Goal: Information Seeking & Learning: Learn about a topic

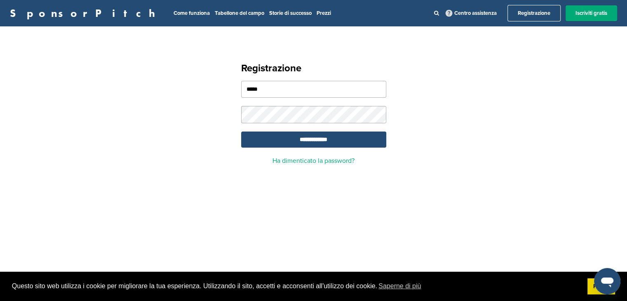
type input "*****"
type input "**********"
click at [330, 139] on input "**********" at bounding box center [313, 139] width 145 height 16
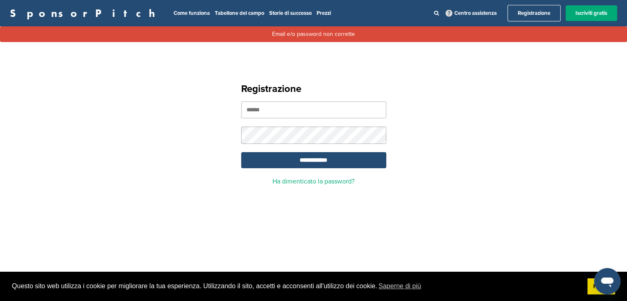
click at [363, 114] on input "email" at bounding box center [313, 109] width 145 height 17
type input "**********"
click at [354, 156] on input "**********" at bounding box center [313, 160] width 145 height 16
click at [554, 55] on section "**********" at bounding box center [313, 130] width 627 height 167
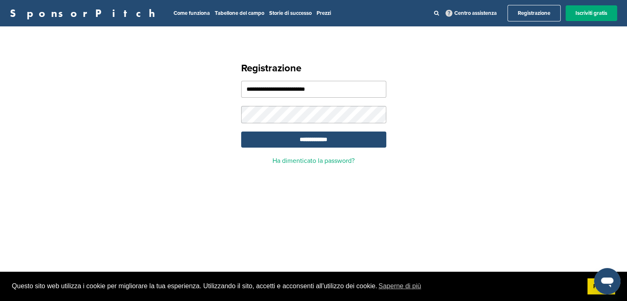
click at [436, 117] on div "**********" at bounding box center [313, 110] width 627 height 148
click at [317, 137] on input "**********" at bounding box center [313, 139] width 145 height 16
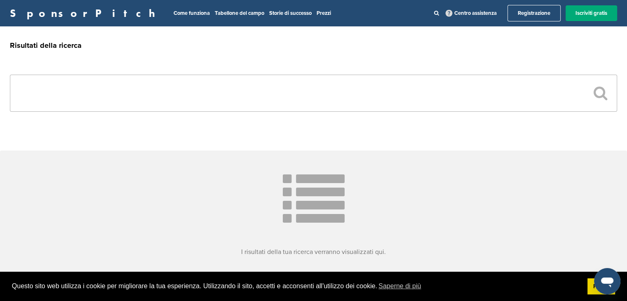
click at [512, 103] on input "text" at bounding box center [313, 93] width 607 height 37
click at [398, 89] on input "text" at bounding box center [313, 93] width 607 height 37
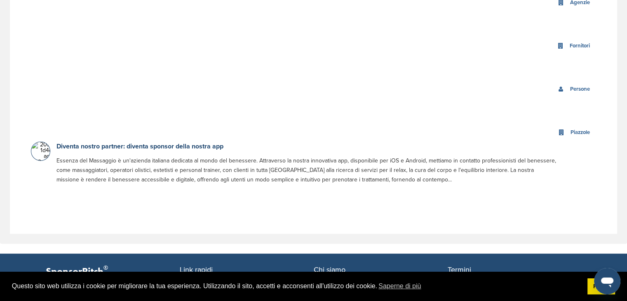
scroll to position [371, 0]
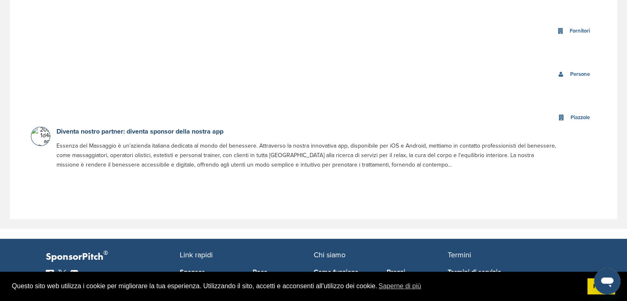
type input "*******"
click at [40, 139] on img at bounding box center [49, 138] width 37 height 23
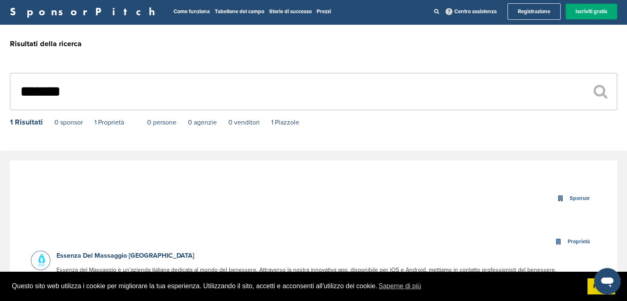
scroll to position [0, 0]
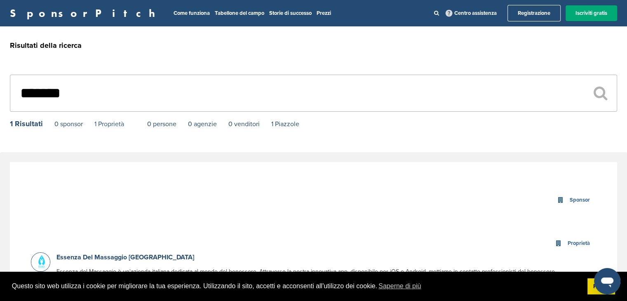
click at [109, 125] on font "1 Proprietà" at bounding box center [109, 124] width 30 height 8
click at [524, 13] on font "Registrazione" at bounding box center [534, 13] width 33 height 7
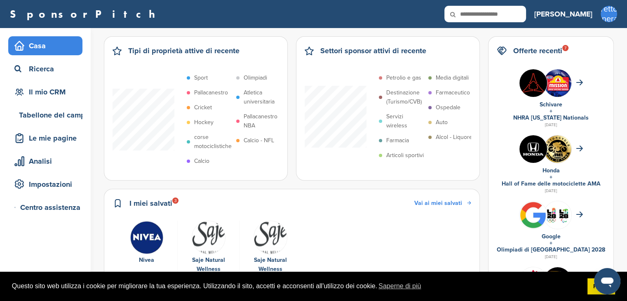
click at [351, 198] on div "I miei salvati 3 Vai ai miei salvati" at bounding box center [291, 207] width 358 height 20
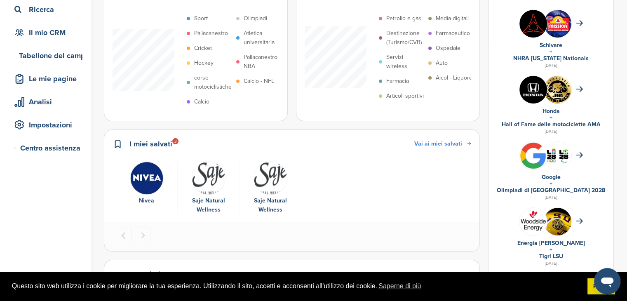
scroll to position [41, 0]
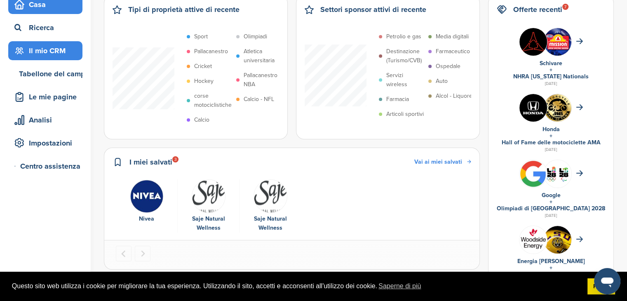
click at [73, 44] on div "Il mio CRM" at bounding box center [47, 50] width 70 height 15
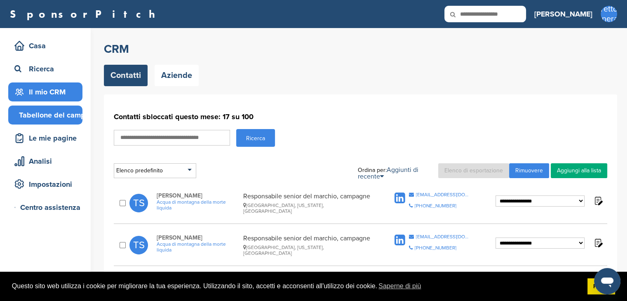
click at [58, 110] on font "Tabellone del campo" at bounding box center [54, 114] width 70 height 9
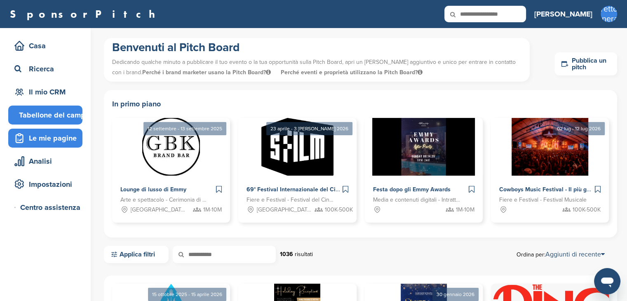
click at [61, 137] on font "Le mie pagine" at bounding box center [53, 138] width 48 height 9
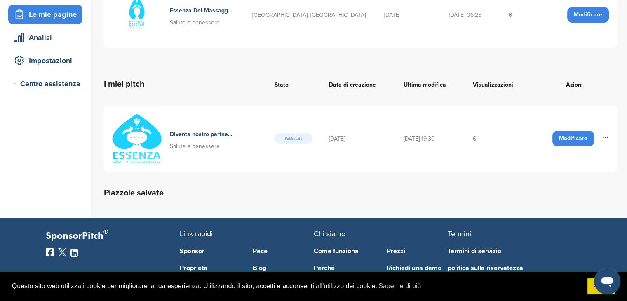
scroll to position [82, 0]
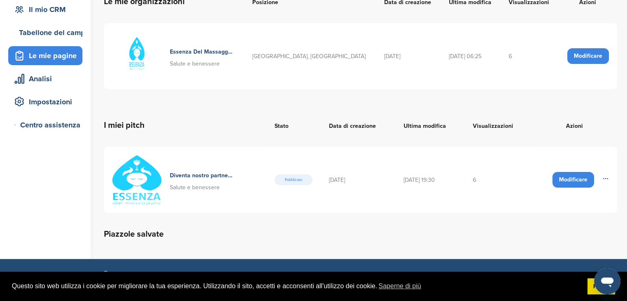
click at [584, 179] on font "Modificare" at bounding box center [573, 179] width 28 height 7
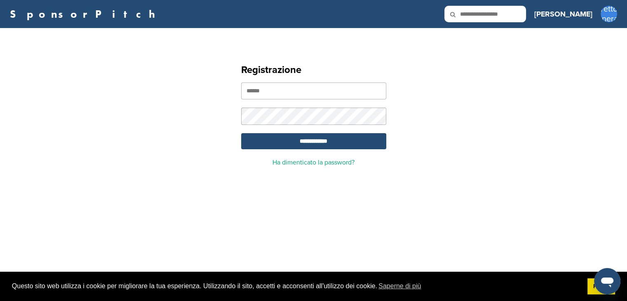
click at [296, 89] on input "email" at bounding box center [313, 90] width 145 height 17
type input "**********"
click at [347, 142] on input "**********" at bounding box center [313, 141] width 145 height 16
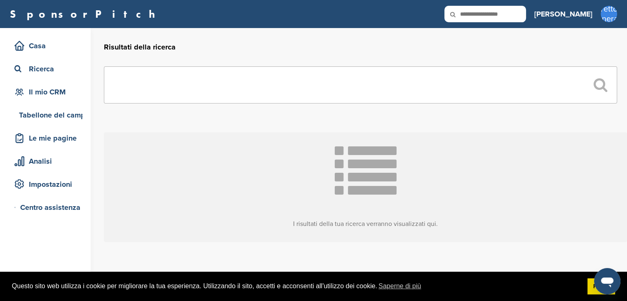
click at [191, 53] on div "Risultati della ricerca" at bounding box center [365, 47] width 523 height 38
click at [63, 142] on font "Le mie pagine" at bounding box center [53, 138] width 48 height 9
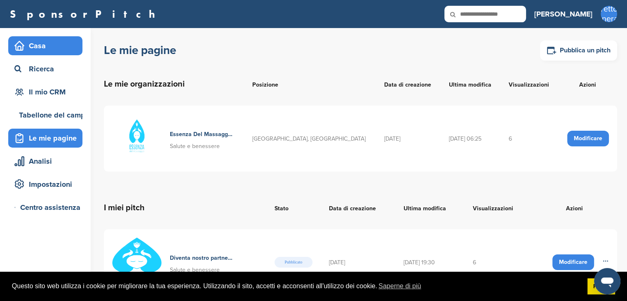
click at [61, 51] on div "Casa" at bounding box center [47, 45] width 70 height 15
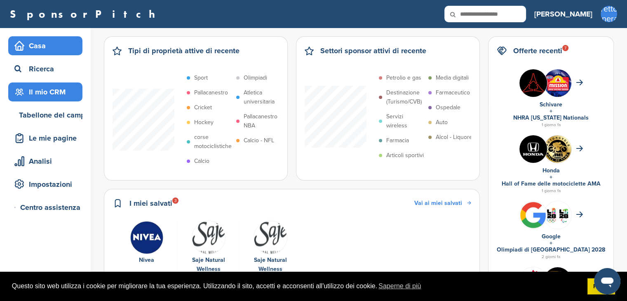
click at [58, 98] on div "Il mio CRM" at bounding box center [47, 91] width 70 height 15
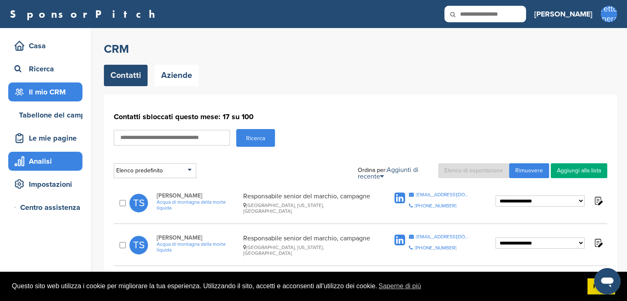
click at [49, 165] on div "Analisi" at bounding box center [47, 161] width 70 height 15
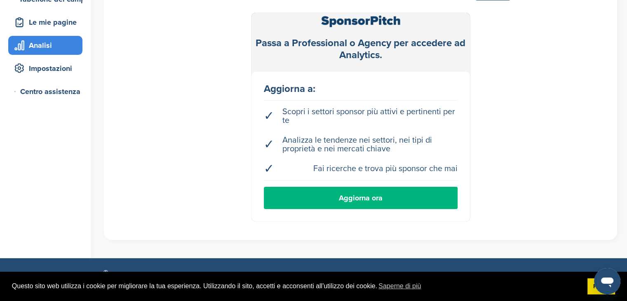
scroll to position [124, 0]
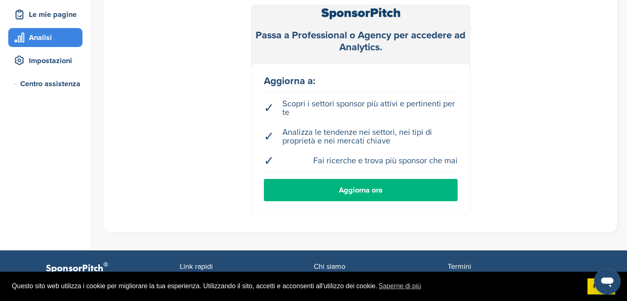
click at [364, 192] on font "Aggiorna ora" at bounding box center [361, 189] width 44 height 9
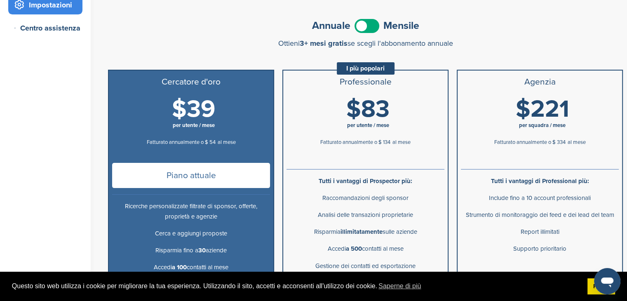
scroll to position [165, 0]
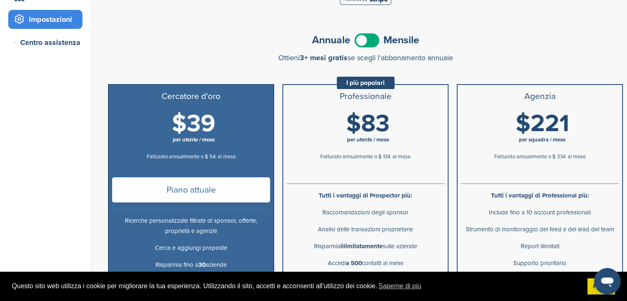
click at [375, 40] on span at bounding box center [366, 40] width 25 height 14
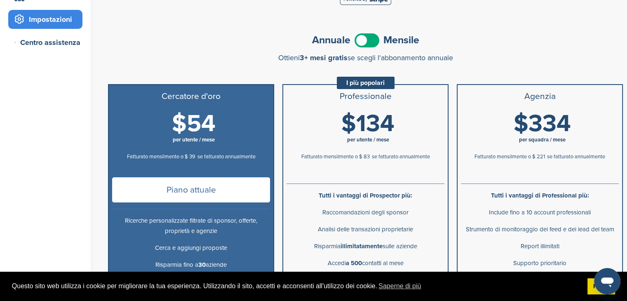
click at [355, 43] on span at bounding box center [366, 40] width 25 height 14
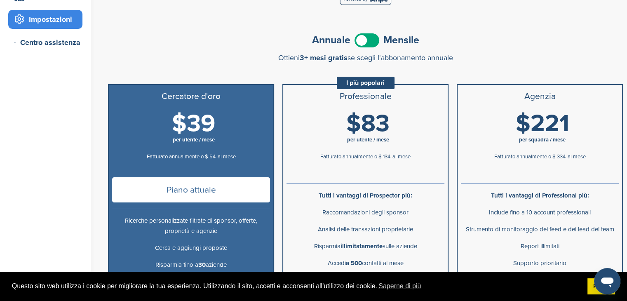
click at [368, 43] on span at bounding box center [366, 40] width 25 height 14
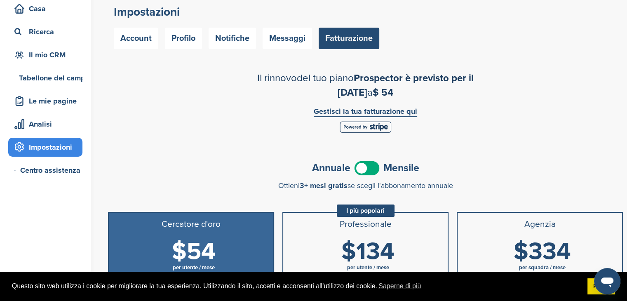
scroll to position [0, 0]
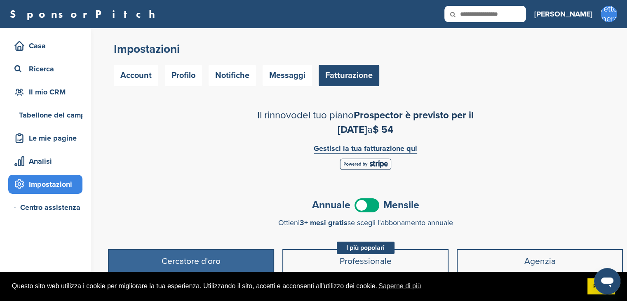
click at [569, 13] on font "[PERSON_NAME]" at bounding box center [563, 13] width 58 height 9
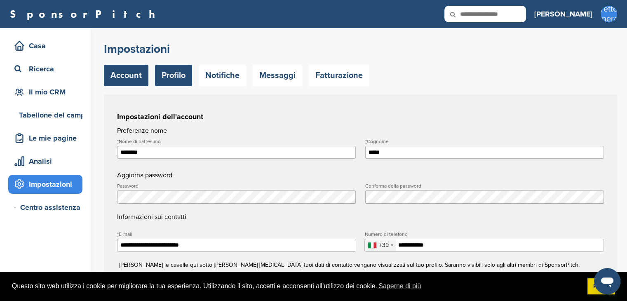
click at [183, 69] on link "Profilo" at bounding box center [173, 75] width 37 height 21
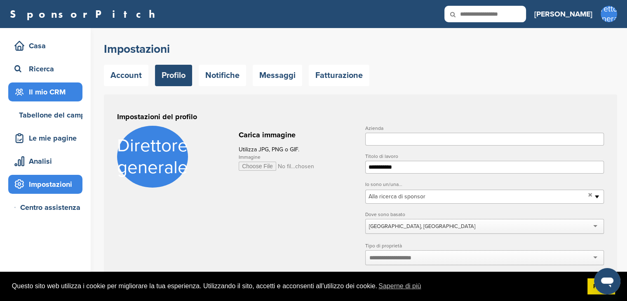
click at [53, 94] on font "Il mio CRM" at bounding box center [47, 91] width 37 height 9
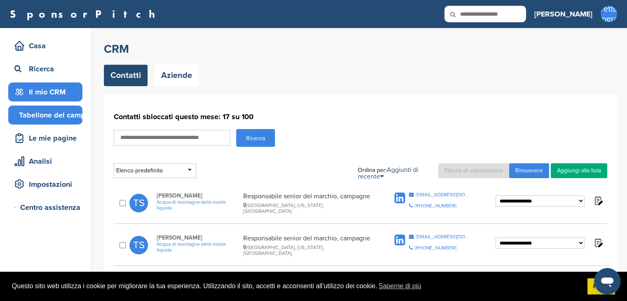
click at [76, 119] on font "Tabellone del campo" at bounding box center [54, 114] width 70 height 9
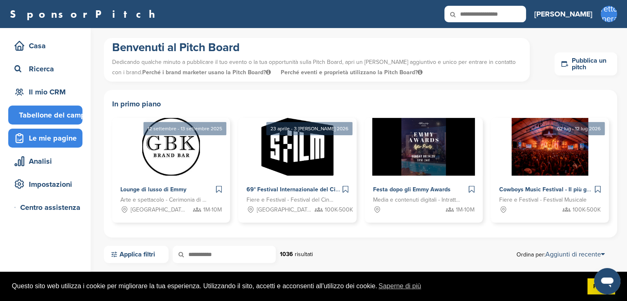
click at [35, 138] on font "Le mie pagine" at bounding box center [53, 138] width 48 height 9
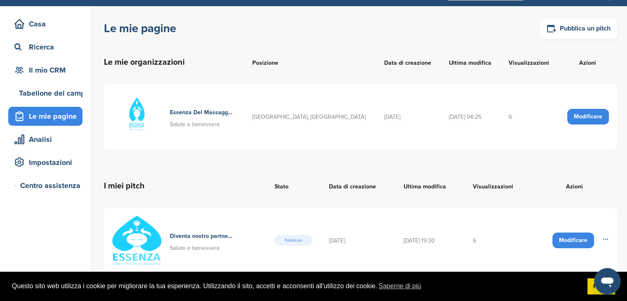
scroll to position [82, 0]
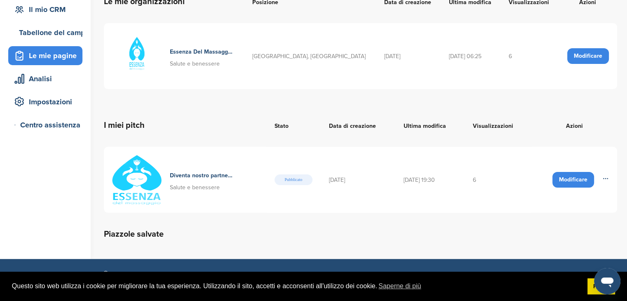
click at [580, 179] on font "Modificare" at bounding box center [573, 179] width 28 height 7
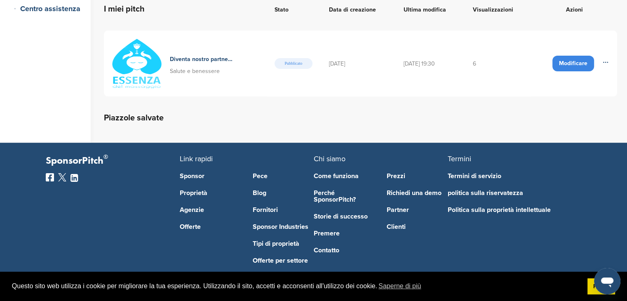
scroll to position [106, 0]
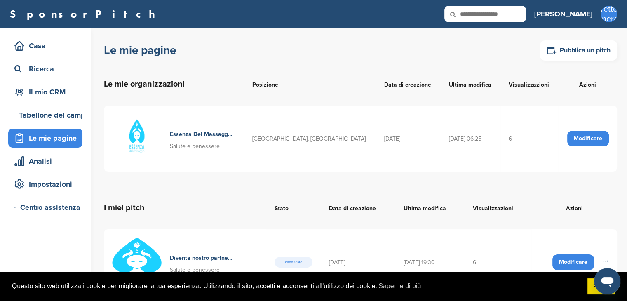
click at [352, 50] on div "Le mie pagine Pubblica un pitch" at bounding box center [360, 50] width 513 height 25
click at [583, 136] on font "Modificare" at bounding box center [588, 138] width 28 height 7
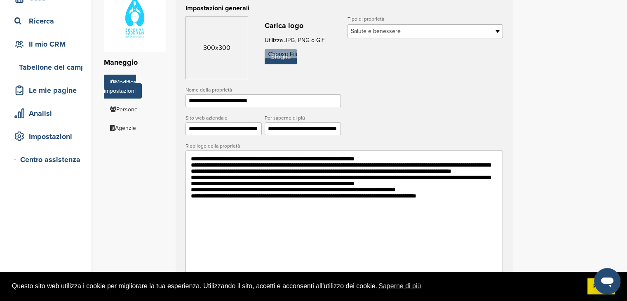
scroll to position [124, 0]
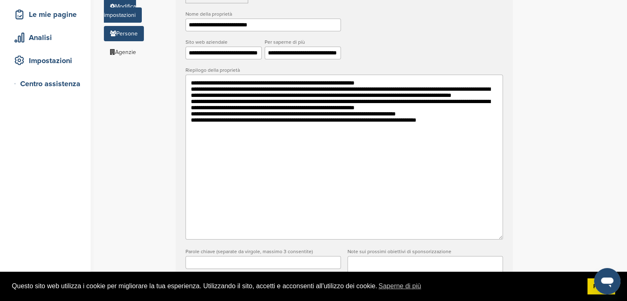
click at [127, 30] on font "Persone" at bounding box center [126, 33] width 21 height 7
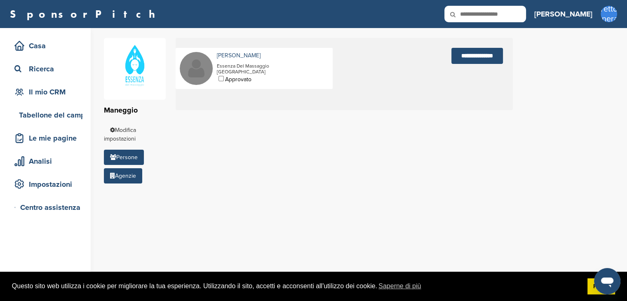
click at [112, 175] on icon at bounding box center [112, 176] width 5 height 6
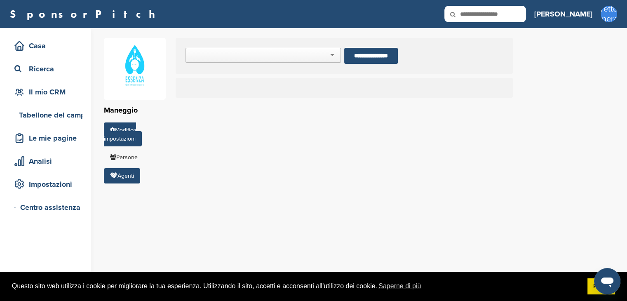
click at [127, 129] on font "Modifica impostazioni" at bounding box center [120, 135] width 32 height 16
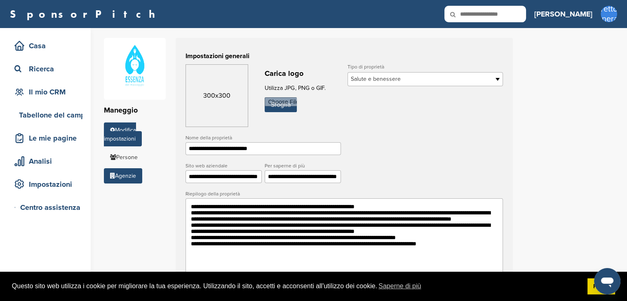
click at [126, 177] on font "Agenzie" at bounding box center [125, 175] width 21 height 7
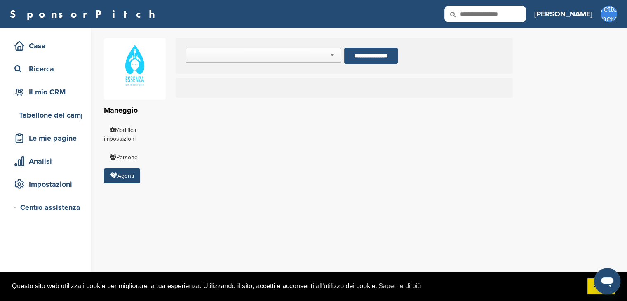
click at [382, 55] on input "**********" at bounding box center [371, 56] width 54 height 16
click at [325, 49] on div at bounding box center [262, 55] width 155 height 15
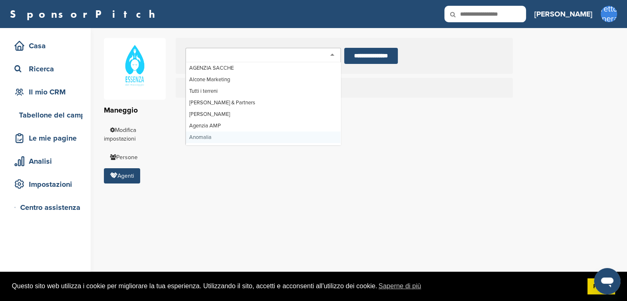
click at [373, 141] on div "Maneggio Modifica impostazioni Persone Agenti AGENZIA SACCHE Alcone Marketing T…" at bounding box center [365, 110] width 523 height 165
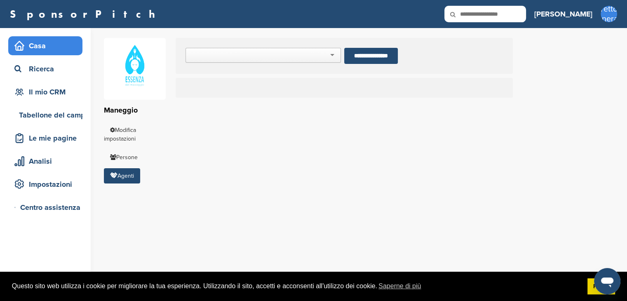
click at [38, 46] on font "Casa" at bounding box center [37, 45] width 17 height 9
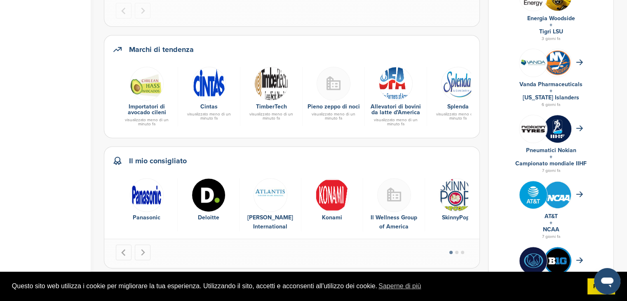
scroll to position [288, 0]
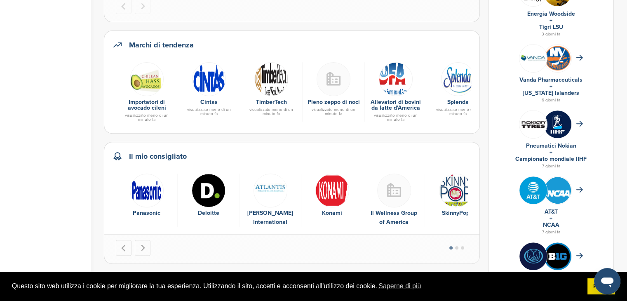
click at [462, 76] on img at bounding box center [458, 79] width 34 height 34
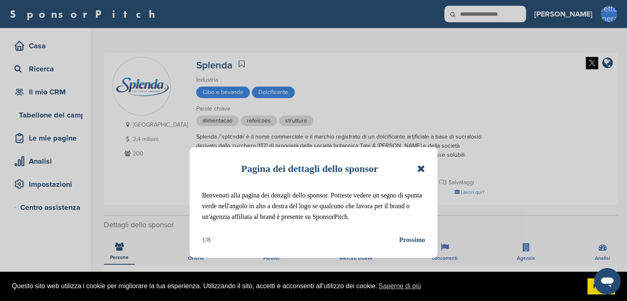
click at [428, 166] on div "Pagina dei dettagli dello sponsor Benvenuti alla pagina dei dettagli dello spon…" at bounding box center [314, 202] width 248 height 110
click at [419, 166] on icon at bounding box center [421, 169] width 8 height 10
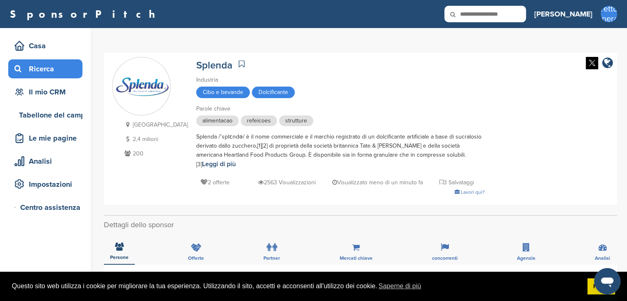
click at [40, 66] on font "Ricerca" at bounding box center [41, 68] width 25 height 9
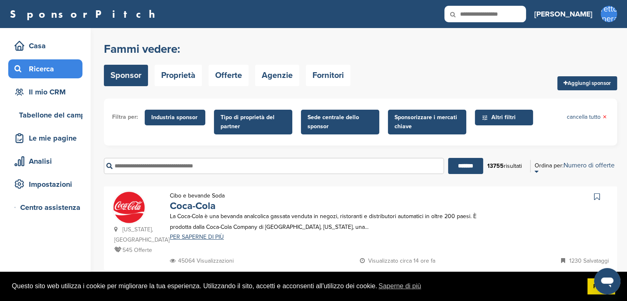
click at [517, 14] on input "text" at bounding box center [485, 14] width 82 height 16
type input "********"
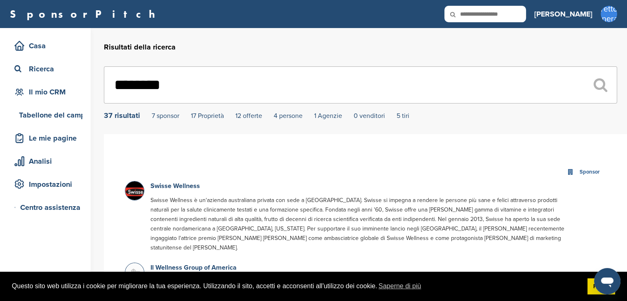
scroll to position [41, 0]
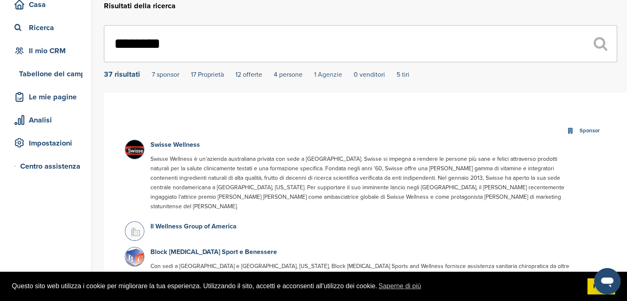
click at [331, 77] on font "1 Agenzie" at bounding box center [328, 74] width 28 height 8
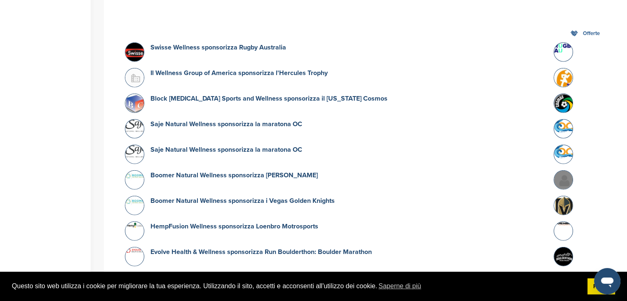
scroll to position [2103, 0]
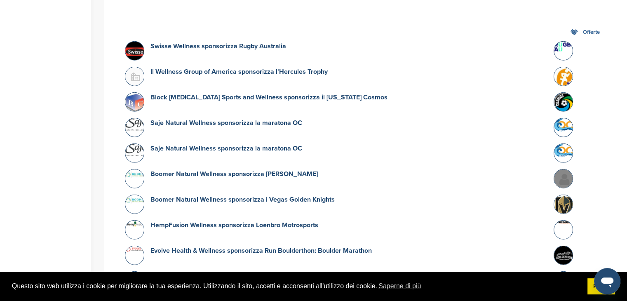
click at [238, 272] on font "MECU sponsorizza Waterfront Wellness" at bounding box center [209, 276] width 118 height 8
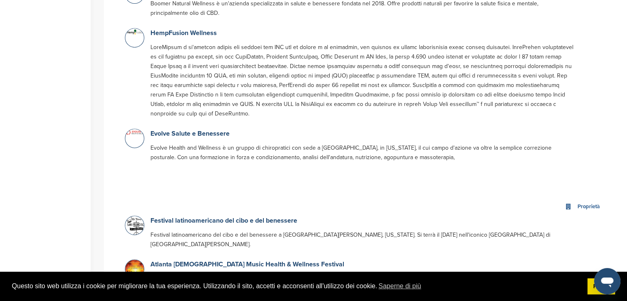
scroll to position [272, 0]
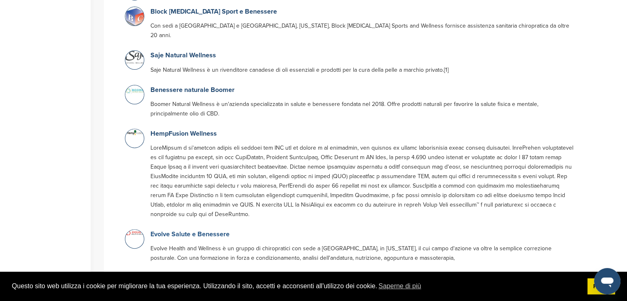
click at [200, 230] on font "Evolve Salute e Benessere" at bounding box center [189, 234] width 79 height 8
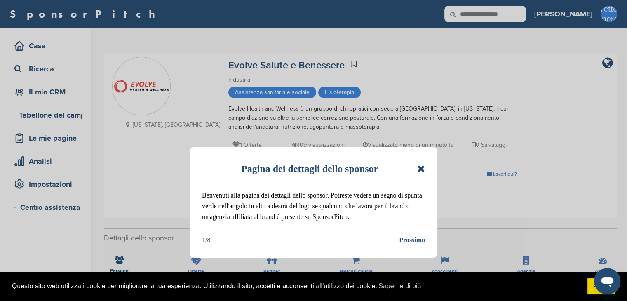
click at [422, 168] on icon at bounding box center [421, 169] width 8 height 10
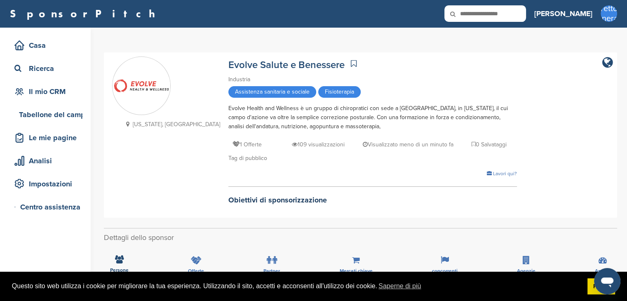
scroll to position [124, 0]
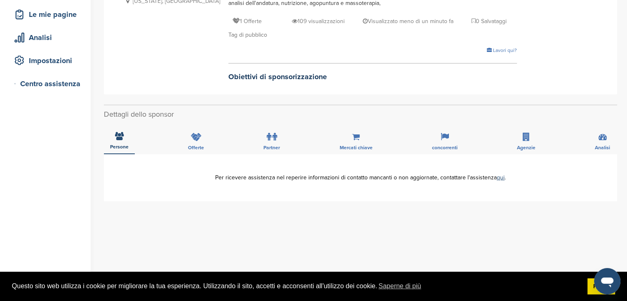
click at [212, 131] on div "Persone Offerte Partner Mercati chiave concorrenti Agenzie Analisi" at bounding box center [360, 139] width 513 height 30
click at [194, 141] on icon at bounding box center [196, 137] width 11 height 8
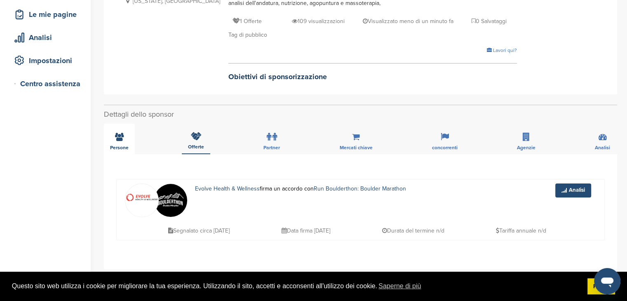
click at [122, 131] on div "Persone" at bounding box center [119, 139] width 31 height 30
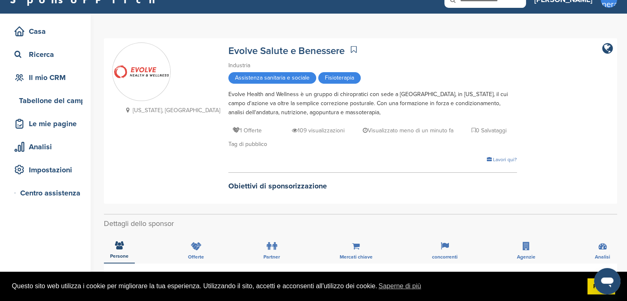
scroll to position [0, 0]
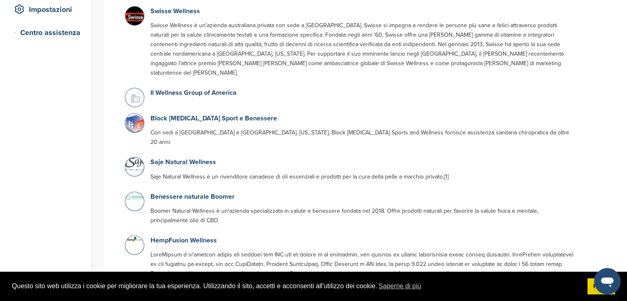
scroll to position [247, 0]
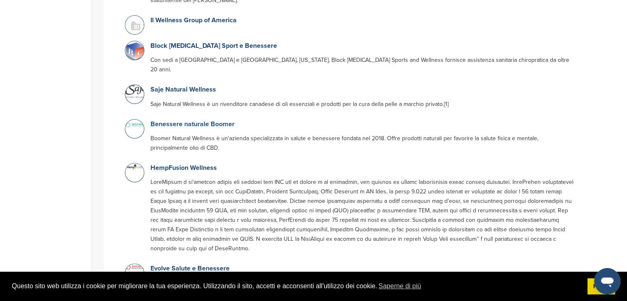
click at [201, 120] on font "Benessere naturale Boomer" at bounding box center [192, 124] width 84 height 8
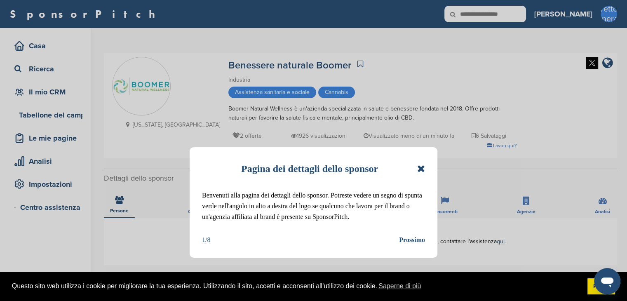
click at [425, 175] on div "Pagina dei dettagli dello sponsor Benvenuti alla pagina dei dettagli dello spon…" at bounding box center [314, 202] width 248 height 110
click at [424, 164] on icon at bounding box center [421, 169] width 8 height 10
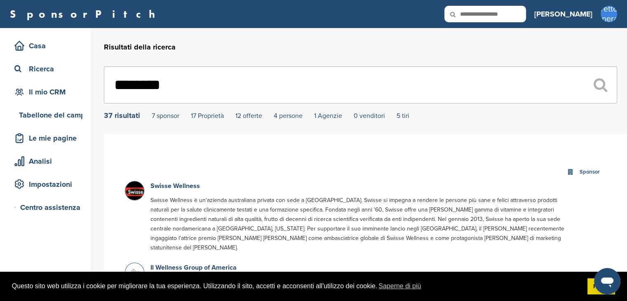
drag, startPoint x: 244, startPoint y: 99, endPoint x: 96, endPoint y: 80, distance: 149.1
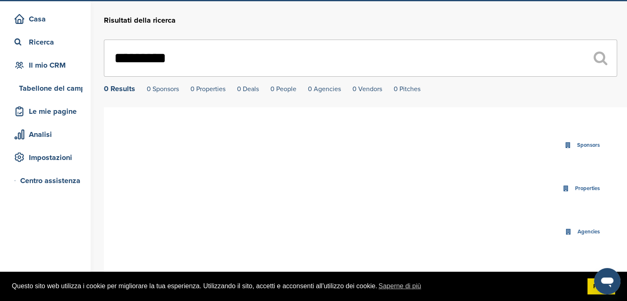
scroll to position [41, 0]
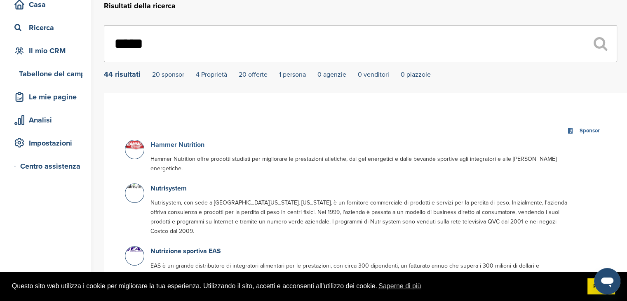
type input "*****"
click at [173, 146] on font "Hammer Nutrition" at bounding box center [177, 145] width 54 height 8
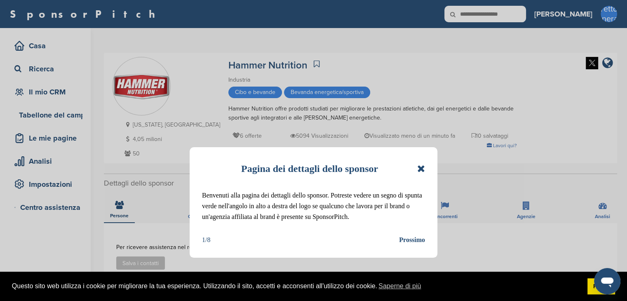
click at [415, 165] on div "Pagina dei dettagli dello sponsor" at bounding box center [313, 168] width 223 height 18
click at [424, 170] on icon at bounding box center [421, 169] width 8 height 10
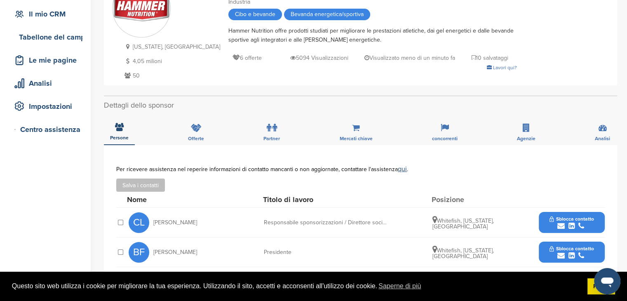
scroll to position [124, 0]
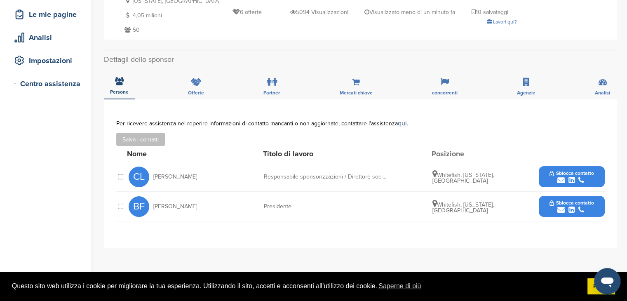
click at [553, 175] on span "Sblocca contatto" at bounding box center [571, 173] width 44 height 6
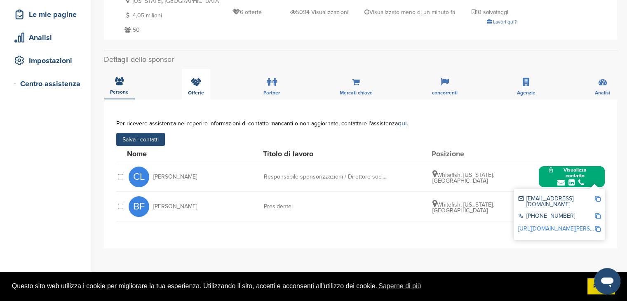
click at [187, 87] on div "Offerte" at bounding box center [196, 84] width 28 height 30
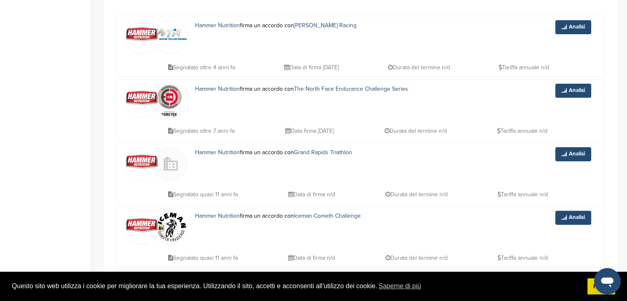
scroll to position [165, 0]
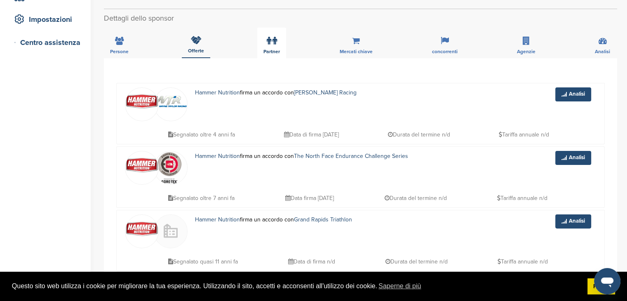
click at [277, 42] on div "Partner" at bounding box center [271, 43] width 29 height 30
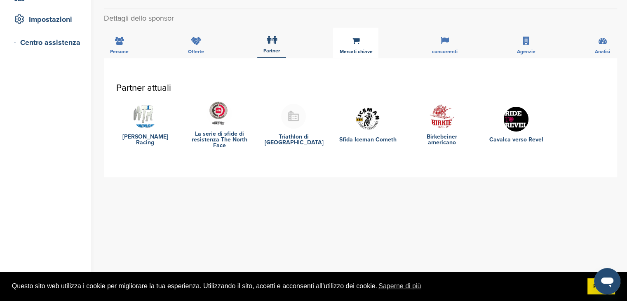
click at [358, 47] on div "Mercati chiave" at bounding box center [355, 43] width 45 height 30
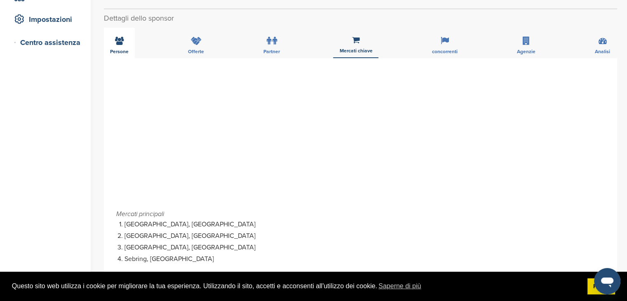
click at [109, 42] on div "Persone" at bounding box center [119, 43] width 31 height 30
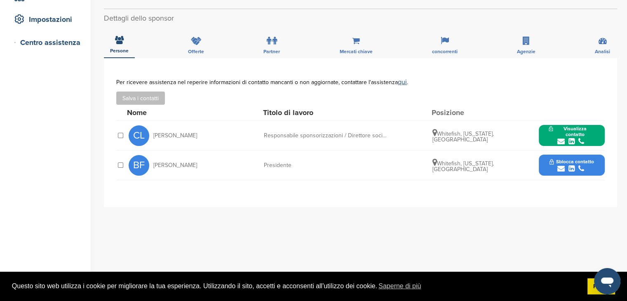
click at [548, 165] on button "Sblocca contatto" at bounding box center [571, 165] width 64 height 25
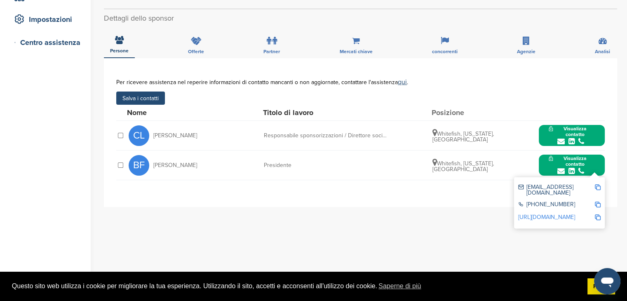
click at [122, 161] on div at bounding box center [120, 165] width 8 height 8
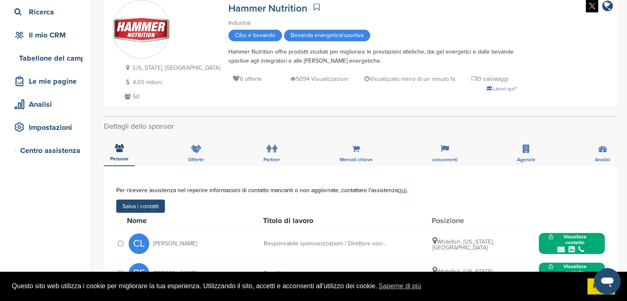
scroll to position [0, 0]
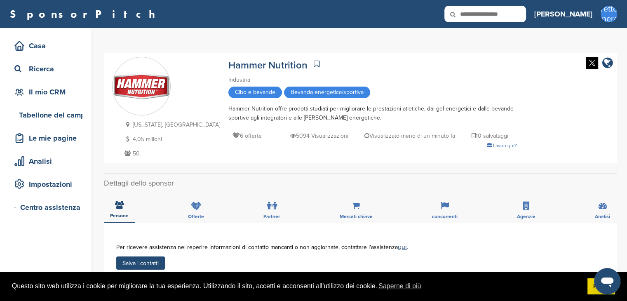
click at [314, 61] on icon at bounding box center [317, 64] width 6 height 8
click at [608, 65] on icon "collegamento aziendale" at bounding box center [607, 63] width 11 height 12
click at [333, 271] on div "Nome Titolo di lavoro Posizione" at bounding box center [366, 277] width 478 height 16
